Goal: Check status: Check status

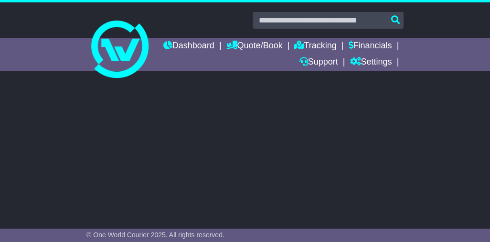
select select
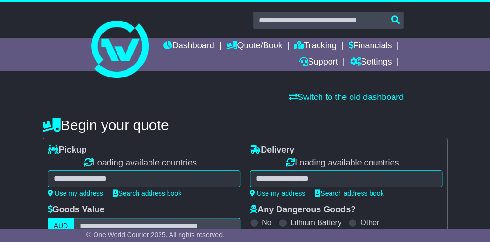
select select "**"
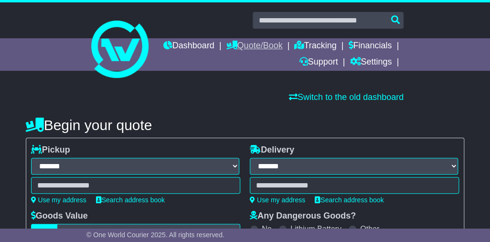
click at [282, 49] on link "Quote/Book" at bounding box center [254, 46] width 56 height 16
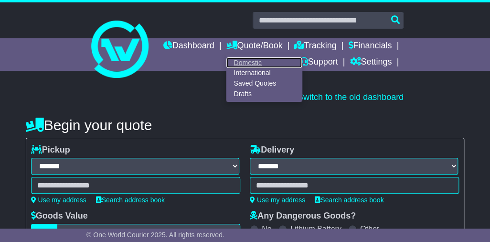
click at [290, 65] on link "Domestic" at bounding box center [263, 62] width 75 height 11
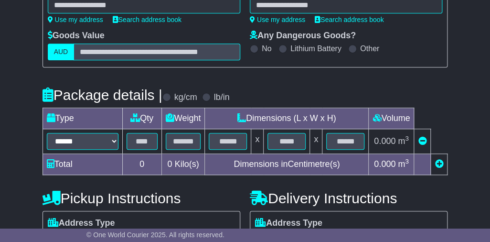
select select
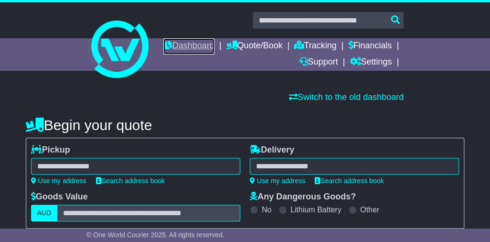
click at [214, 46] on link "Dashboard" at bounding box center [188, 46] width 51 height 16
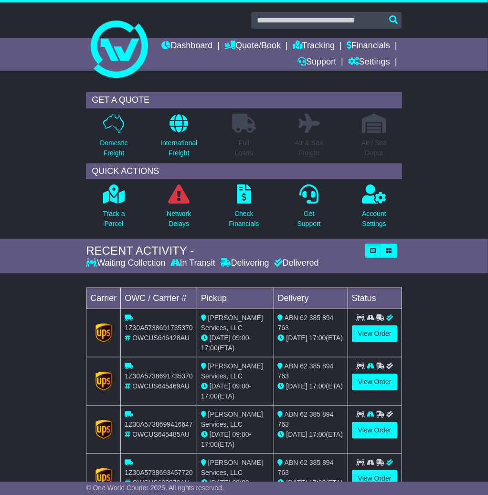
scroll to position [25, 0]
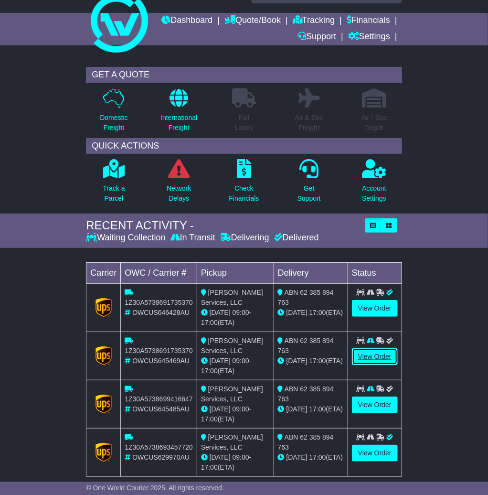
click at [366, 241] on link "View Order" at bounding box center [375, 356] width 46 height 17
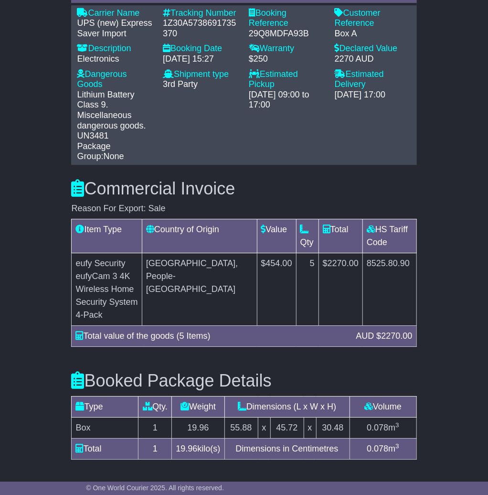
scroll to position [1005, 0]
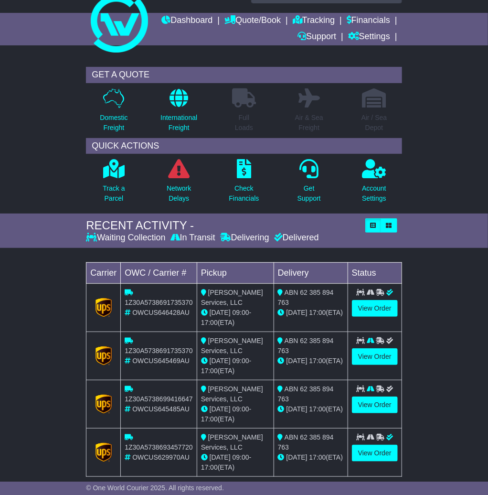
scroll to position [75, 0]
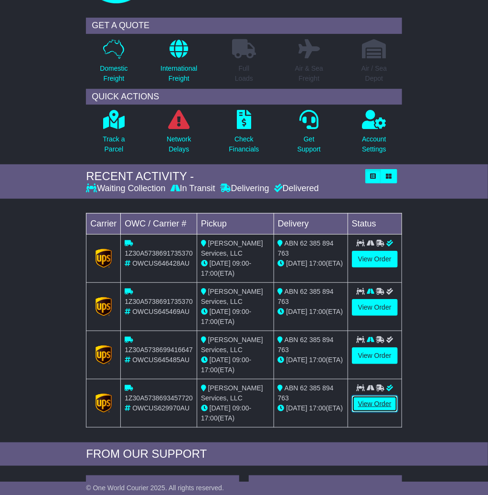
click at [374, 406] on link "View Order" at bounding box center [375, 403] width 46 height 17
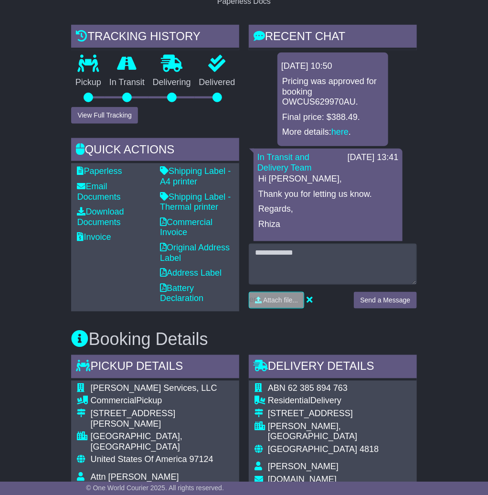
scroll to position [291, 0]
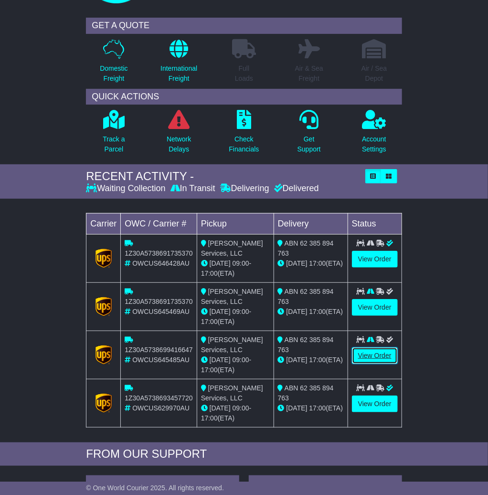
click at [363, 352] on link "View Order" at bounding box center [375, 355] width 46 height 17
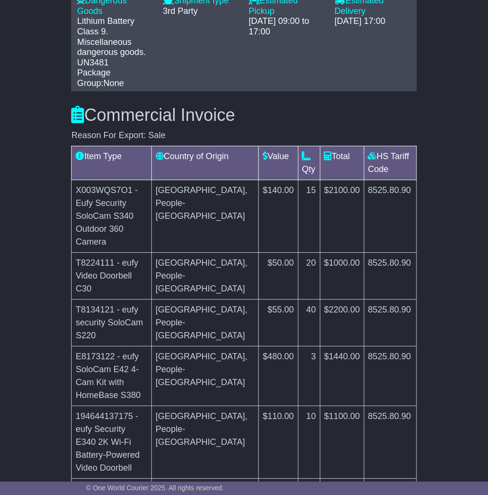
scroll to position [994, 0]
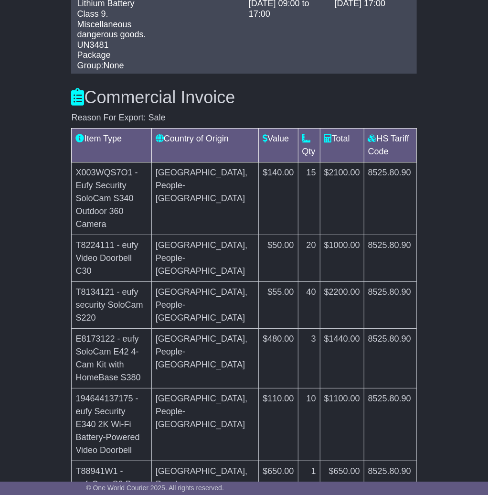
click at [57, 160] on div "Email Download Tracking Pricing Insurance" at bounding box center [244, 89] width 488 height 1777
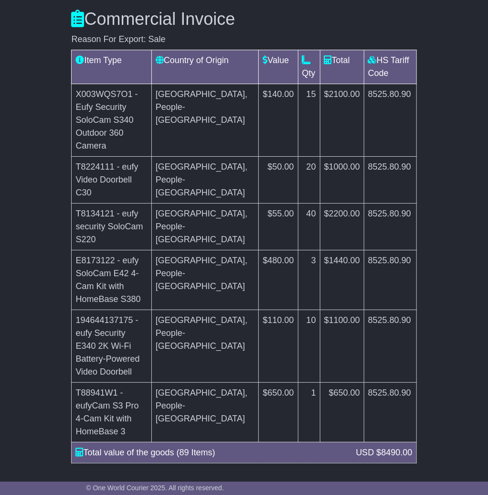
scroll to position [944, 0]
